Goal: Find specific page/section: Find specific page/section

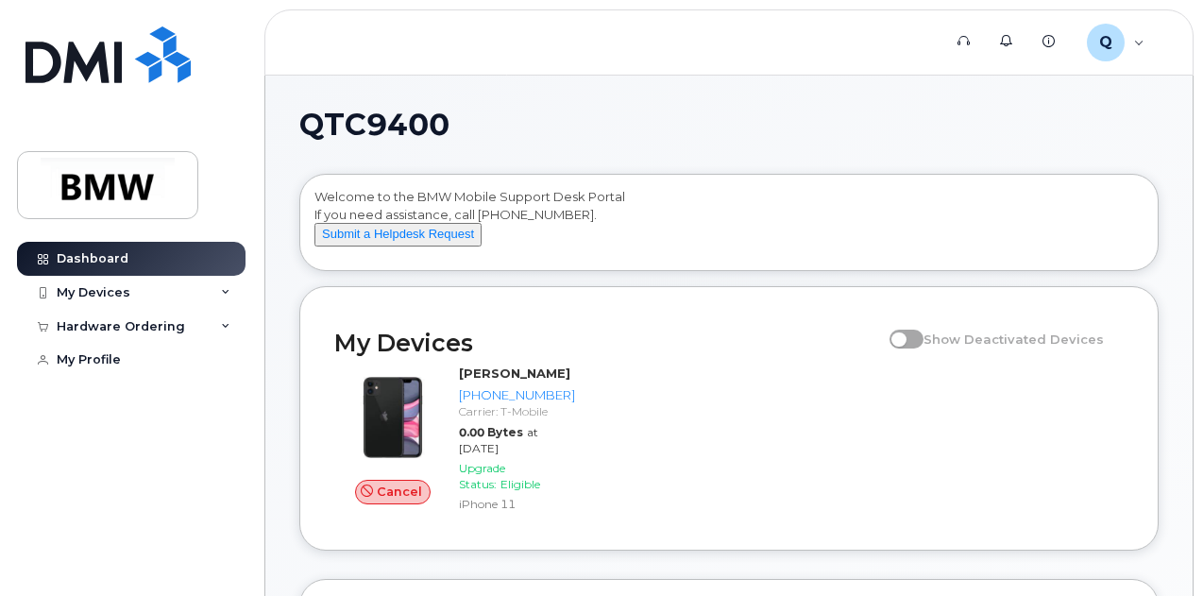
click at [914, 349] on span at bounding box center [907, 339] width 34 height 19
click at [918, 349] on span at bounding box center [907, 339] width 34 height 19
click at [233, 290] on div "My Devices" at bounding box center [131, 293] width 229 height 34
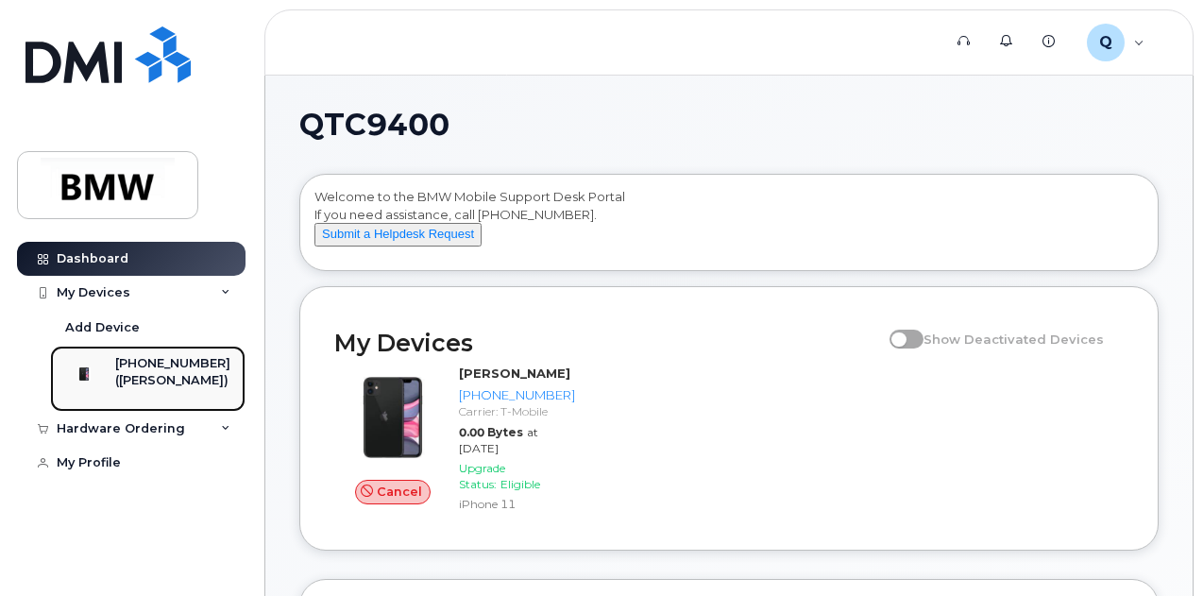
click at [176, 359] on div "[PHONE_NUMBER]" at bounding box center [172, 363] width 115 height 17
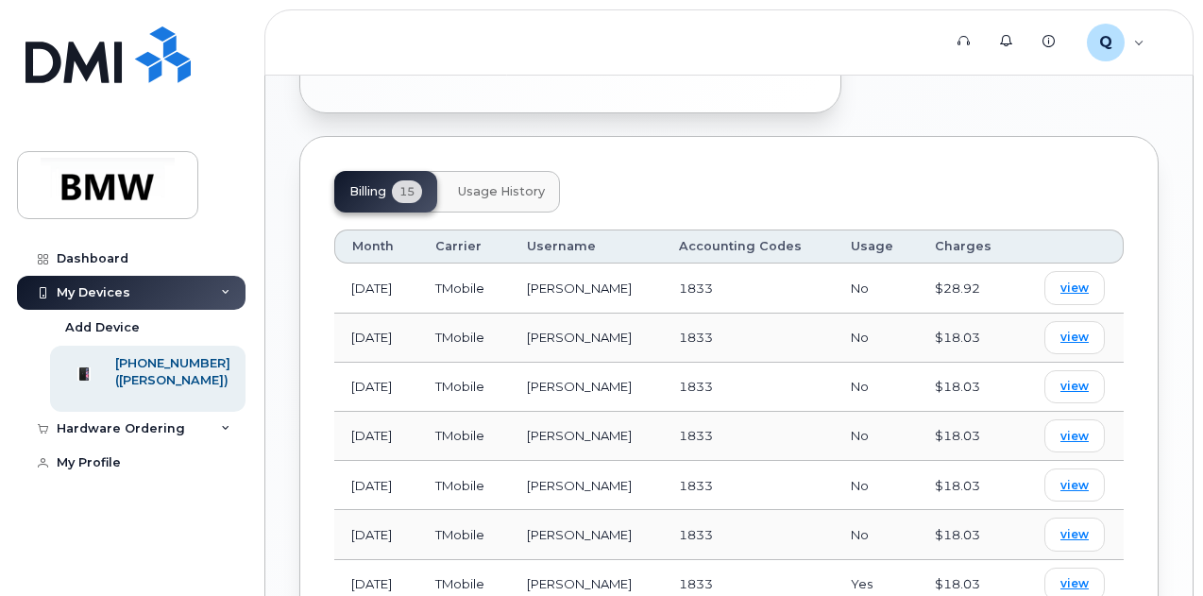
scroll to position [990, 0]
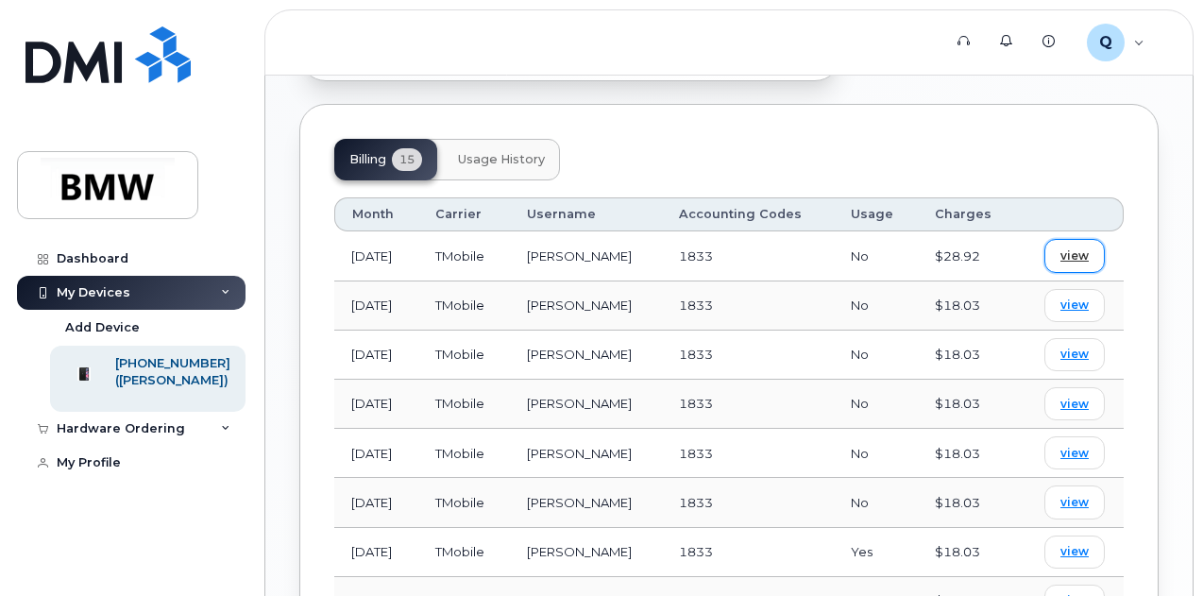
click at [1067, 247] on span "view" at bounding box center [1075, 255] width 28 height 17
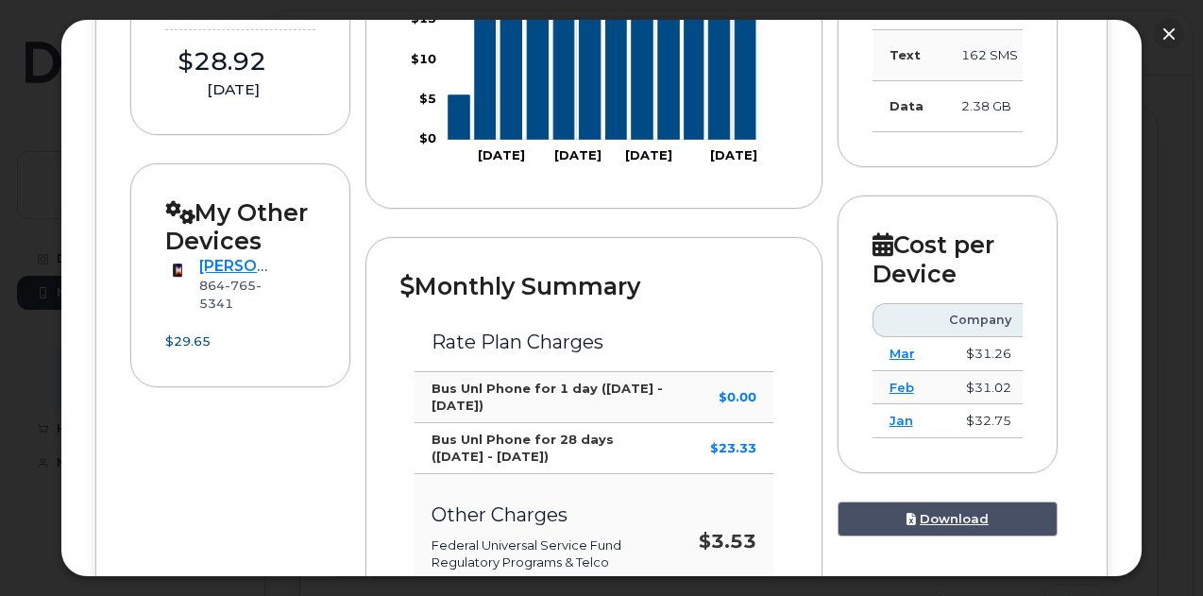
scroll to position [472, 0]
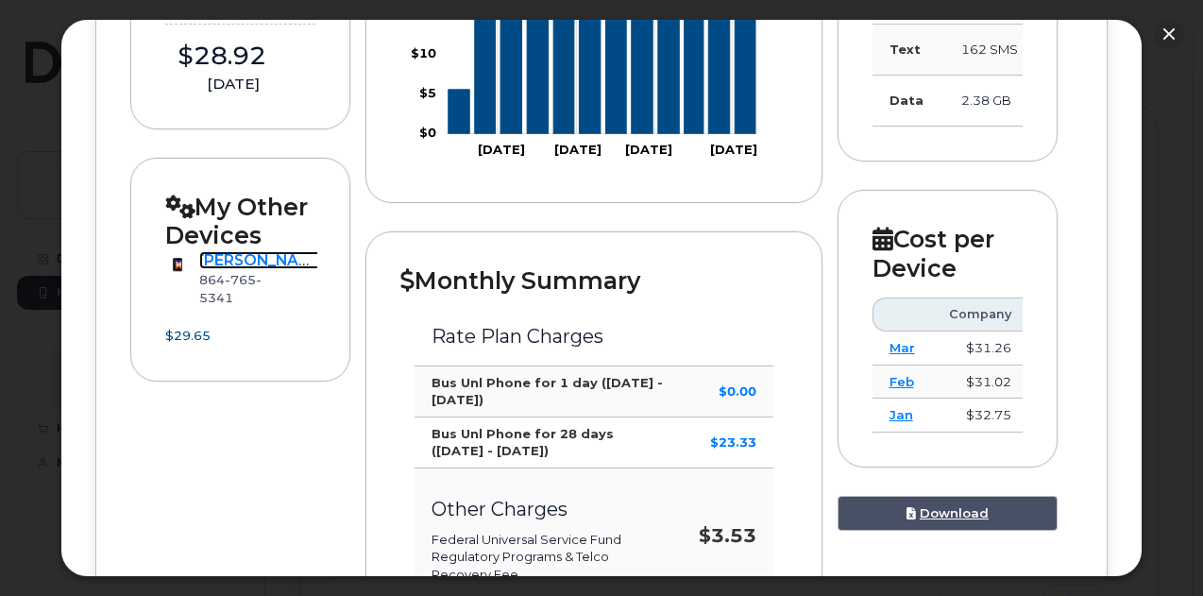
click at [238, 269] on link "[PERSON_NAME]" at bounding box center [263, 260] width 128 height 18
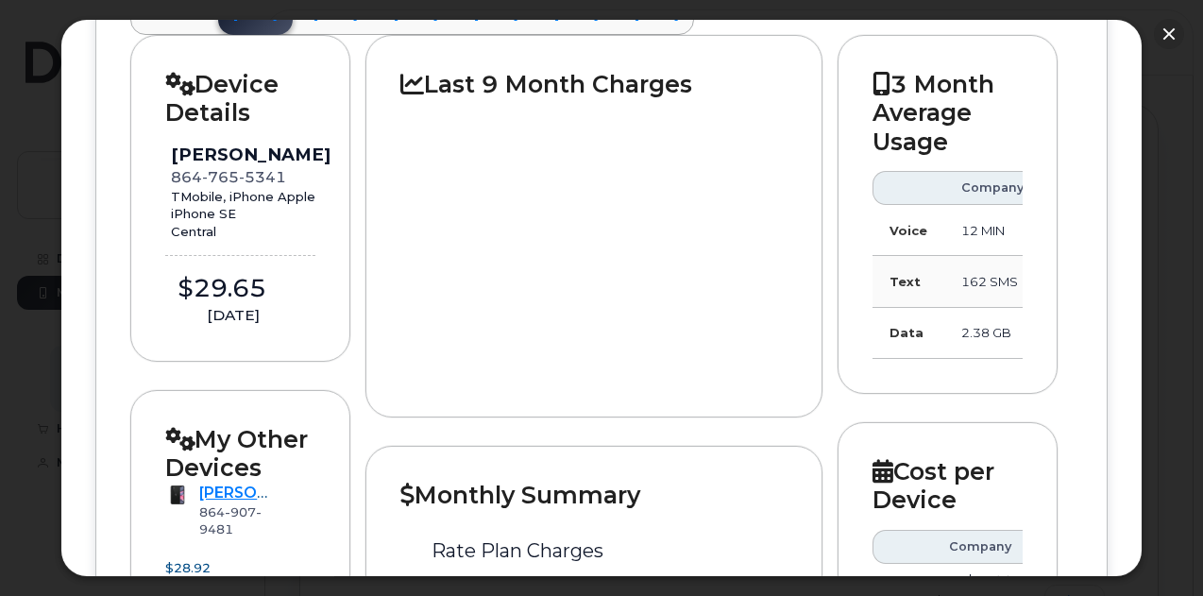
scroll to position [0, 0]
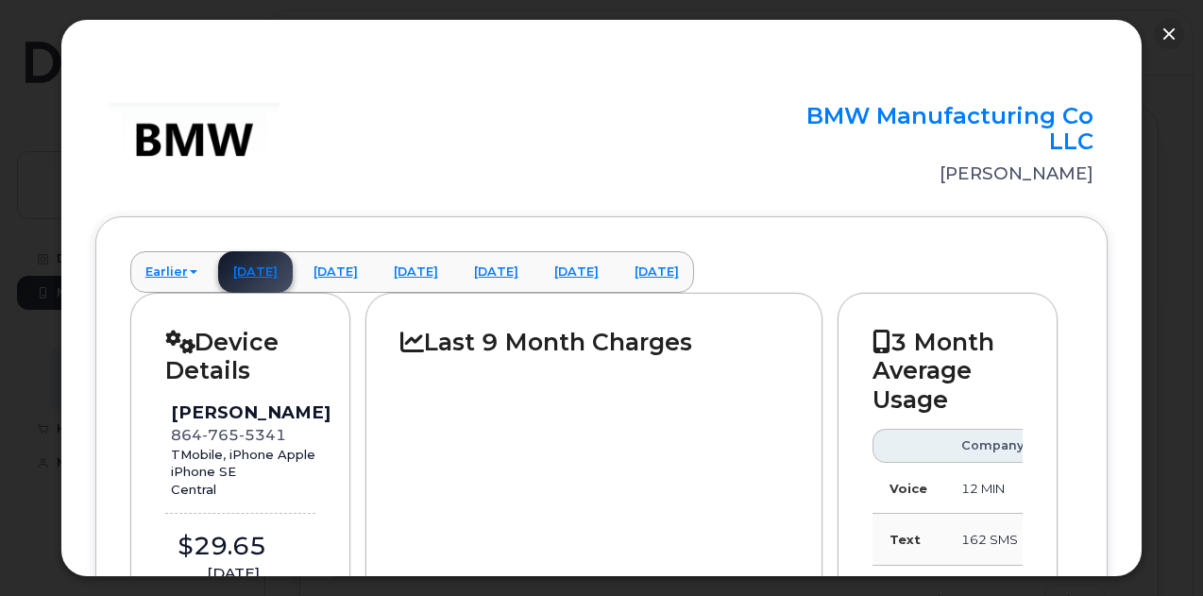
click at [654, 439] on rect at bounding box center [593, 498] width 385 height 284
click at [763, 104] on div "BMW Manufacturing Co LLC [PERSON_NAME]" at bounding box center [601, 144] width 1013 height 83
